Goal: Information Seeking & Learning: Find specific page/section

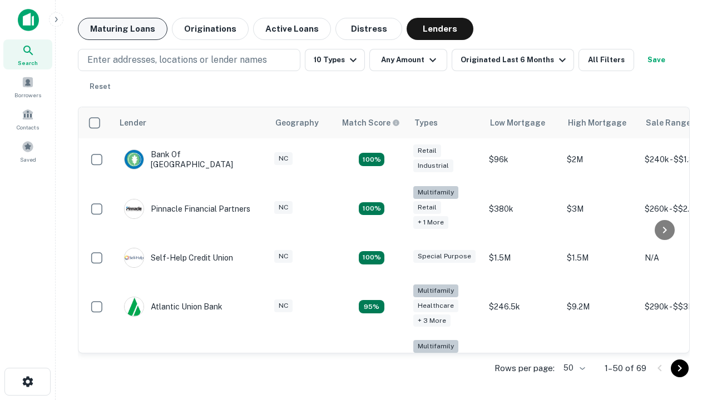
click at [122, 29] on button "Maturing Loans" at bounding box center [123, 29] width 90 height 22
